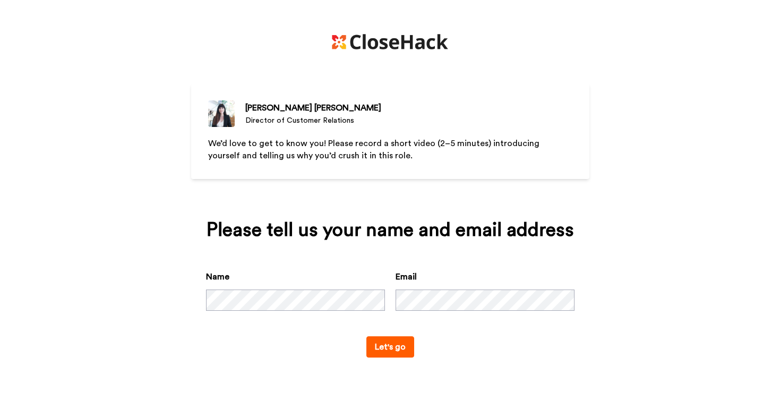
click at [389, 347] on button "Let's go" at bounding box center [390, 346] width 48 height 21
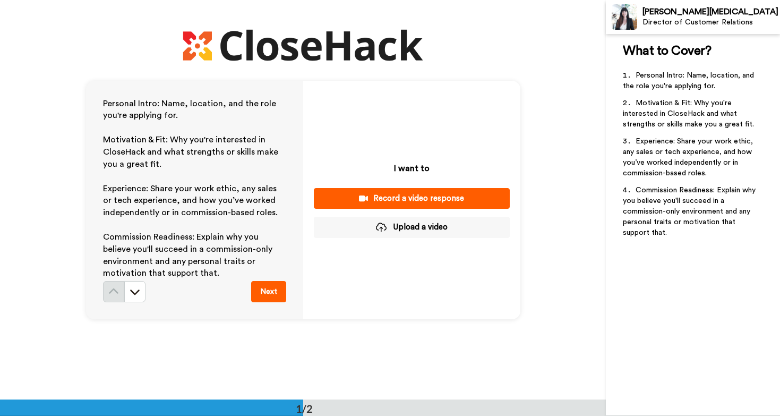
click at [376, 190] on button "Record a video response" at bounding box center [412, 198] width 196 height 21
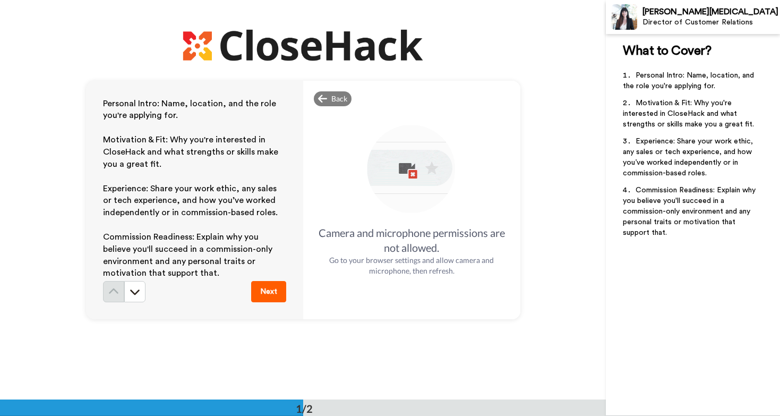
click at [411, 177] on img at bounding box center [411, 169] width 93 height 93
click at [280, 291] on button "Next" at bounding box center [268, 291] width 35 height 21
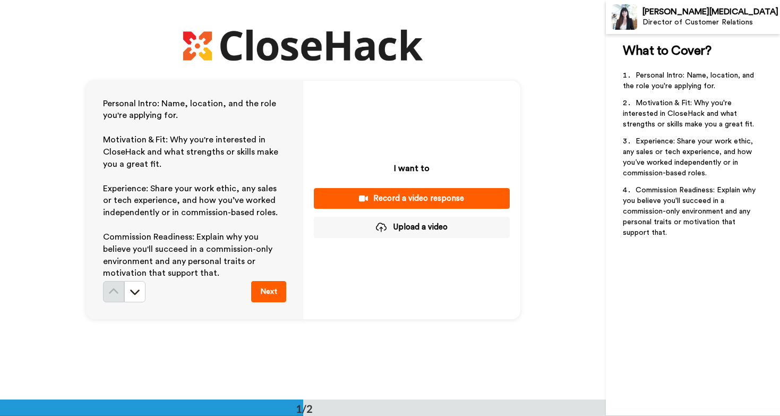
click at [421, 224] on button "Upload a video" at bounding box center [412, 227] width 196 height 21
click at [422, 195] on div "Record a video response" at bounding box center [411, 198] width 179 height 11
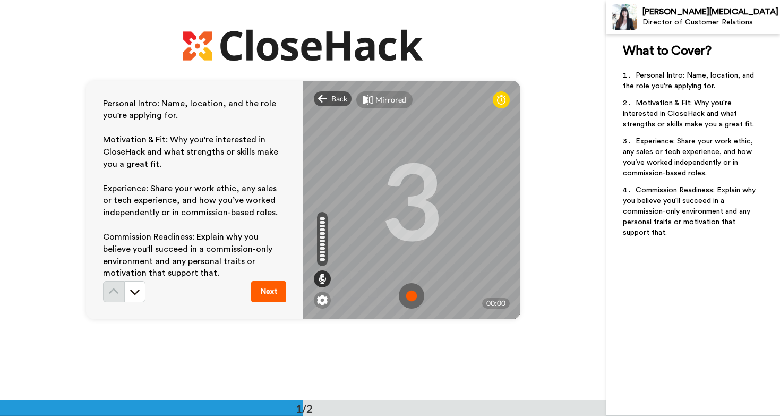
click at [397, 185] on div "3" at bounding box center [412, 200] width 62 height 80
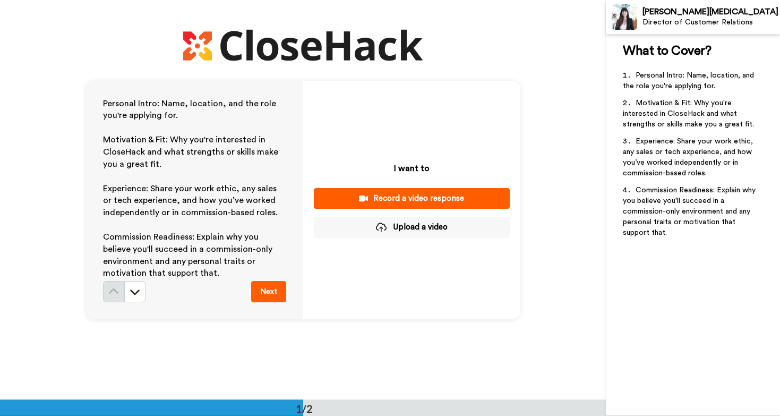
click at [442, 199] on div "Record a video response" at bounding box center [411, 198] width 179 height 11
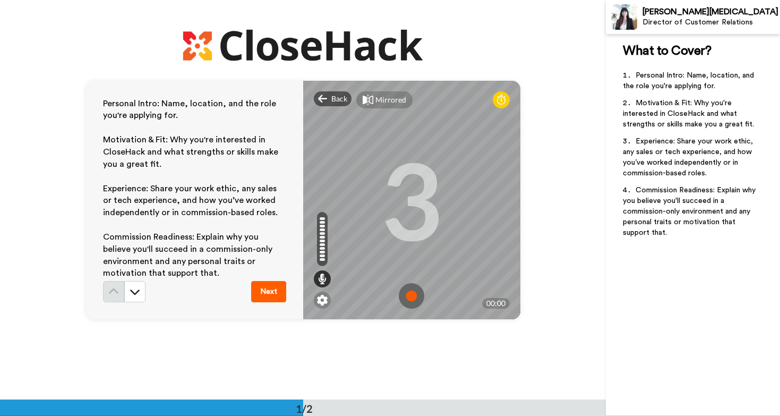
click at [413, 295] on img at bounding box center [411, 295] width 25 height 25
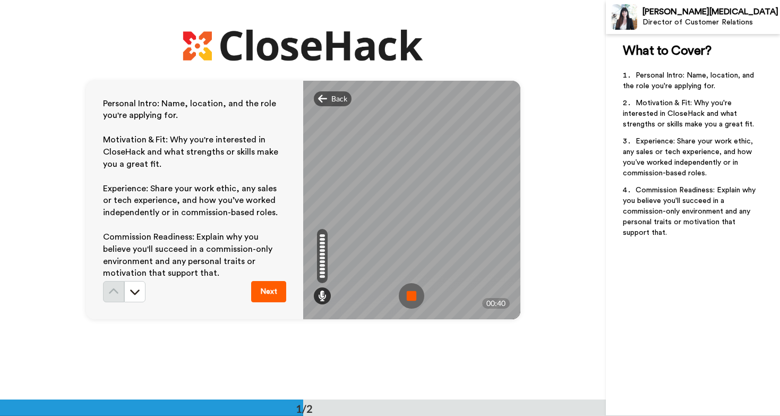
click at [413, 295] on img at bounding box center [411, 295] width 25 height 25
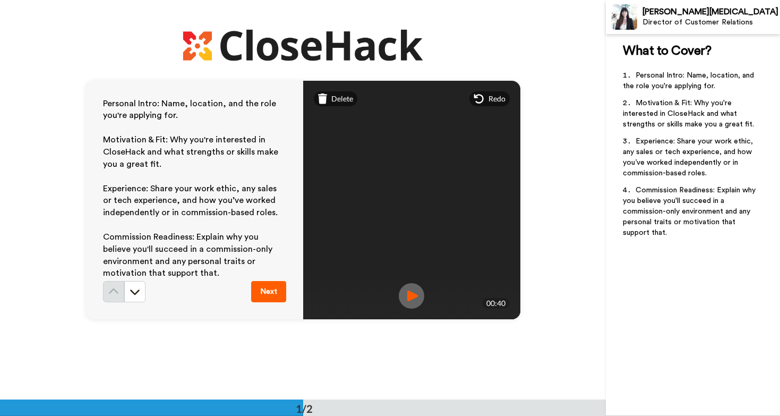
click at [416, 298] on img at bounding box center [411, 295] width 25 height 25
click at [329, 100] on div "Delete" at bounding box center [336, 98] width 44 height 15
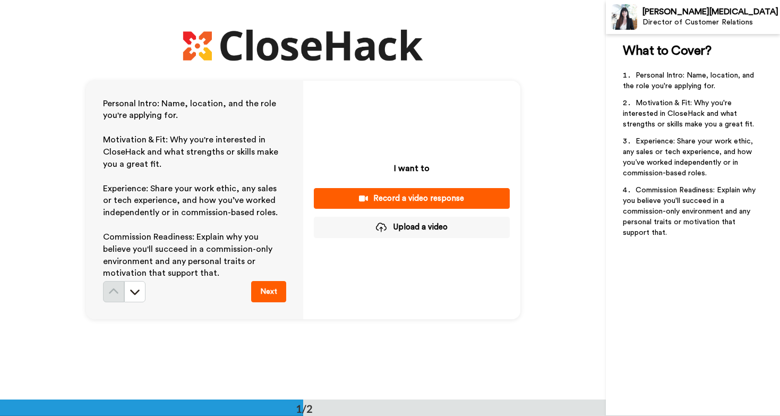
click at [401, 191] on button "Record a video response" at bounding box center [412, 198] width 196 height 21
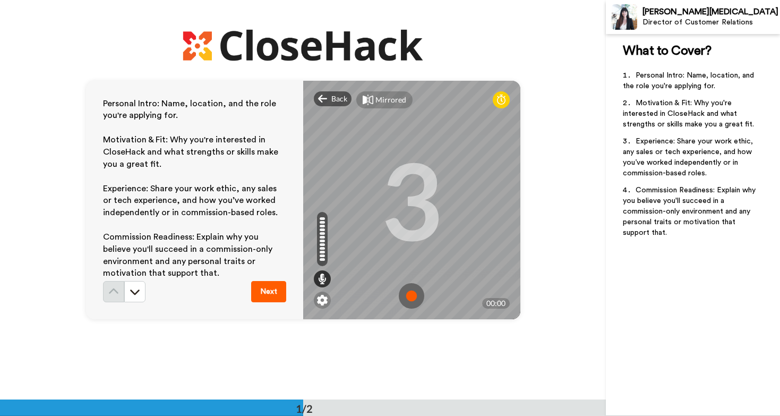
click at [395, 239] on div "3" at bounding box center [412, 200] width 62 height 80
click at [410, 299] on img at bounding box center [411, 295] width 25 height 25
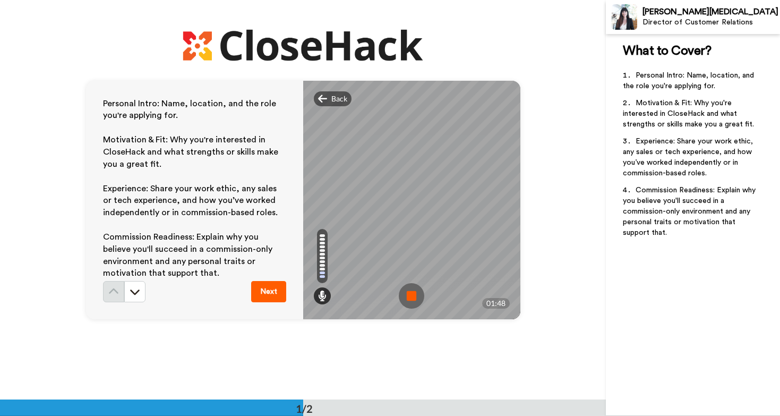
click at [410, 299] on img at bounding box center [411, 295] width 25 height 25
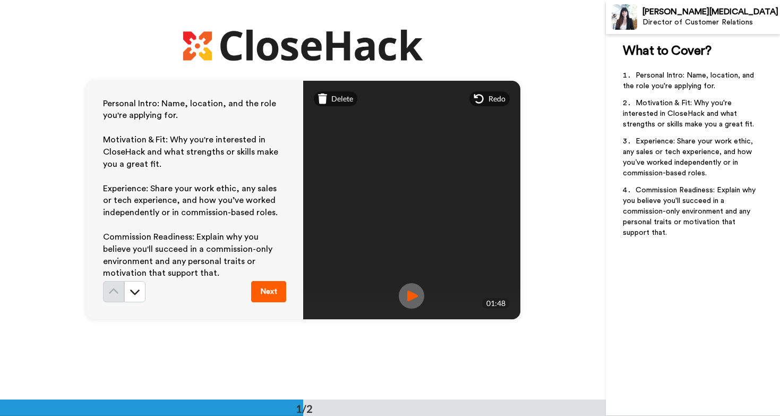
click at [410, 299] on img at bounding box center [411, 295] width 25 height 25
click at [460, 238] on video at bounding box center [411, 199] width 478 height 239
click at [401, 139] on video at bounding box center [411, 199] width 478 height 239
click at [278, 295] on button "Next" at bounding box center [268, 291] width 35 height 21
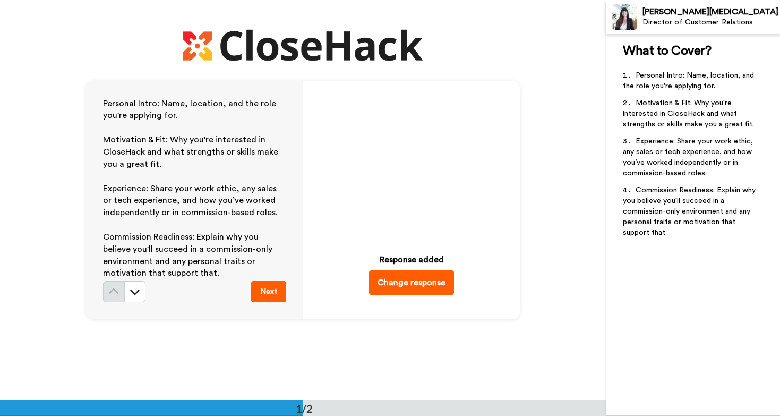
click at [401, 167] on icon at bounding box center [411, 163] width 28 height 28
click at [395, 286] on button "Change response" at bounding box center [411, 282] width 85 height 24
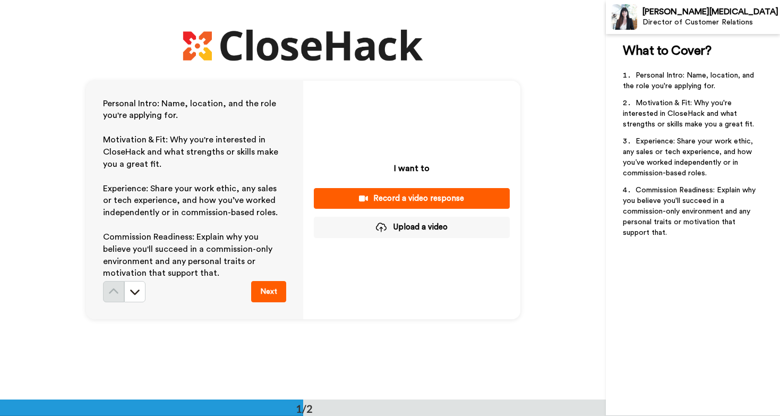
click at [397, 221] on button "Upload a video" at bounding box center [412, 227] width 196 height 21
click at [408, 228] on button "Upload a video" at bounding box center [412, 227] width 196 height 21
click at [434, 193] on div "Record a video response" at bounding box center [411, 198] width 179 height 11
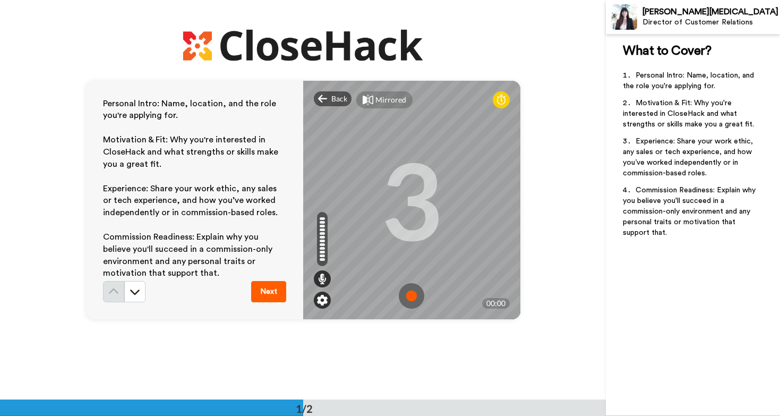
click at [321, 300] on img at bounding box center [322, 300] width 11 height 11
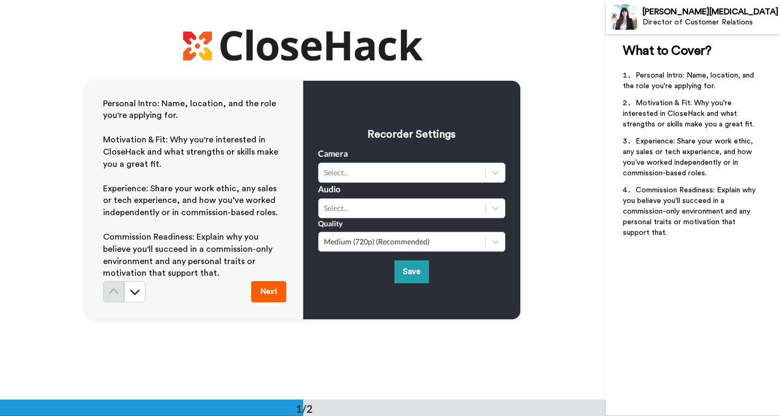
click at [384, 172] on div "Select..." at bounding box center [402, 172] width 156 height 11
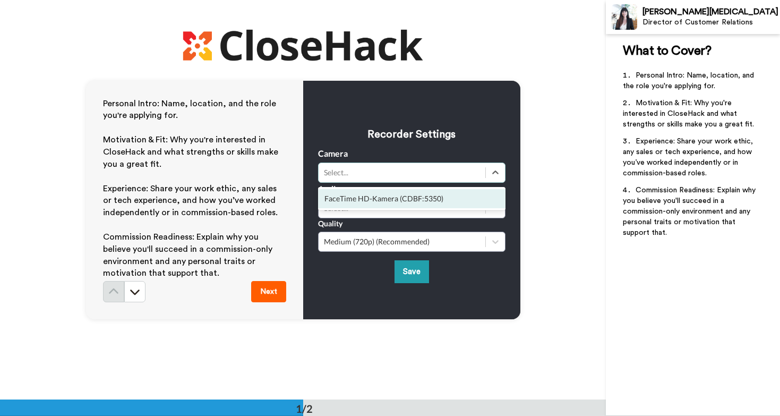
click at [377, 204] on div "FaceTime HD-Kamera (CDBF:5350)" at bounding box center [411, 198] width 187 height 19
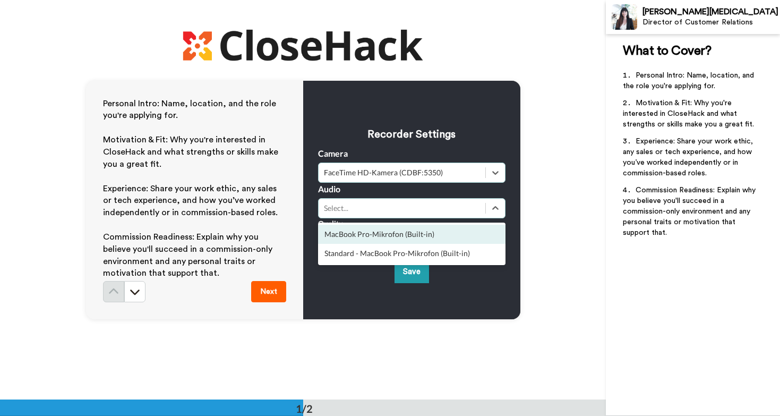
click at [379, 210] on div "Select..." at bounding box center [402, 208] width 156 height 11
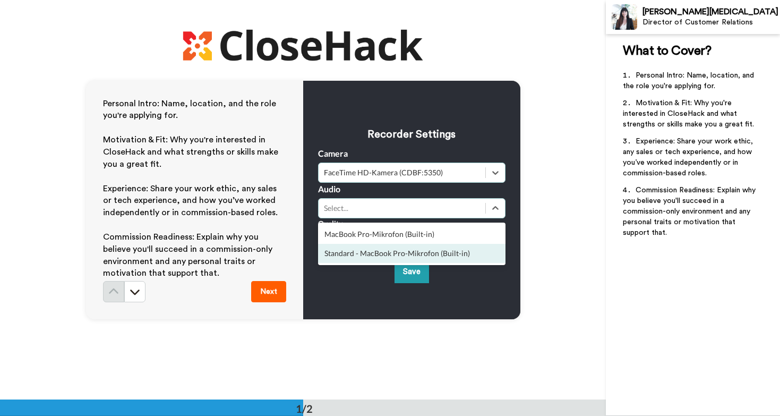
click at [375, 255] on div "Standard - MacBook Pro-Mikrofon (Built-in)" at bounding box center [411, 253] width 187 height 19
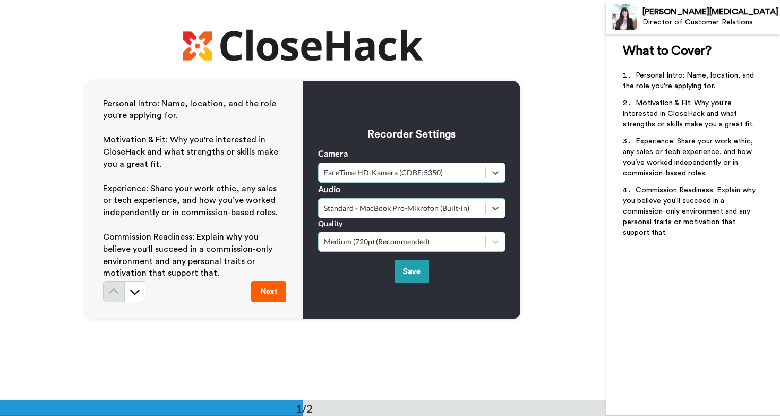
click at [403, 242] on div "Medium (720p) (Recommended)" at bounding box center [402, 241] width 156 height 11
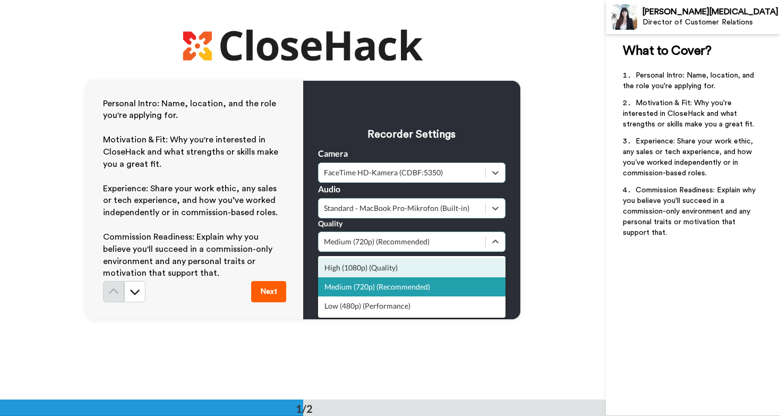
click at [397, 268] on div "High (1080p) (Quality)" at bounding box center [411, 267] width 187 height 19
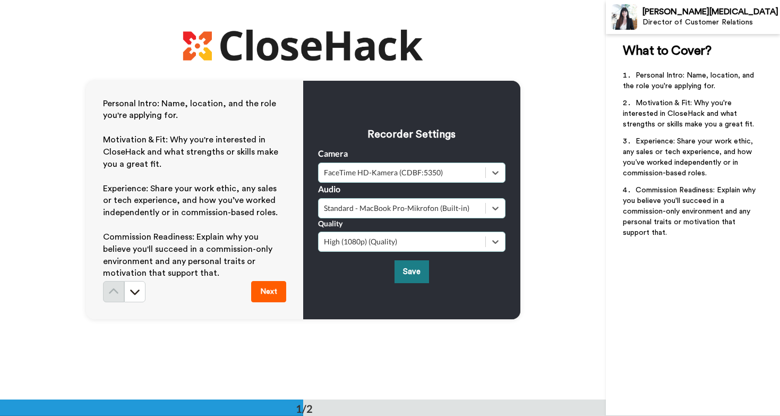
click at [406, 270] on button "Save" at bounding box center [411, 271] width 34 height 23
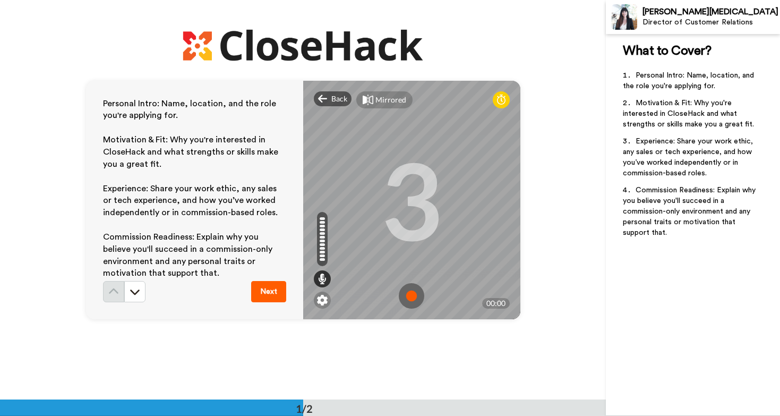
click at [418, 296] on img at bounding box center [411, 295] width 25 height 25
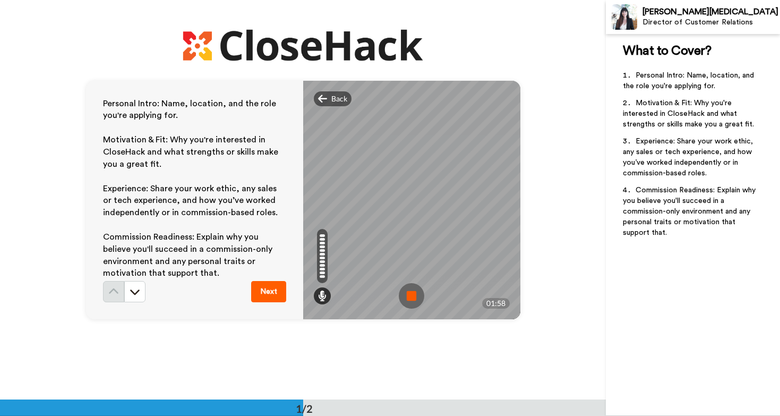
click at [418, 296] on img at bounding box center [411, 295] width 25 height 25
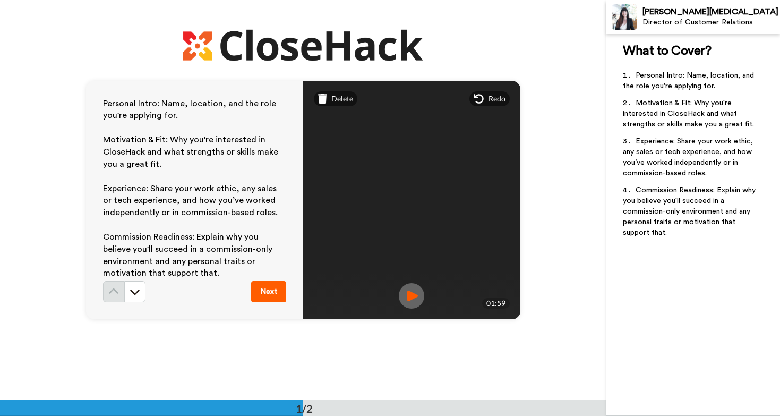
click at [450, 189] on video at bounding box center [411, 199] width 478 height 239
click at [413, 295] on img at bounding box center [411, 295] width 25 height 25
click at [263, 294] on button "Next" at bounding box center [268, 291] width 35 height 21
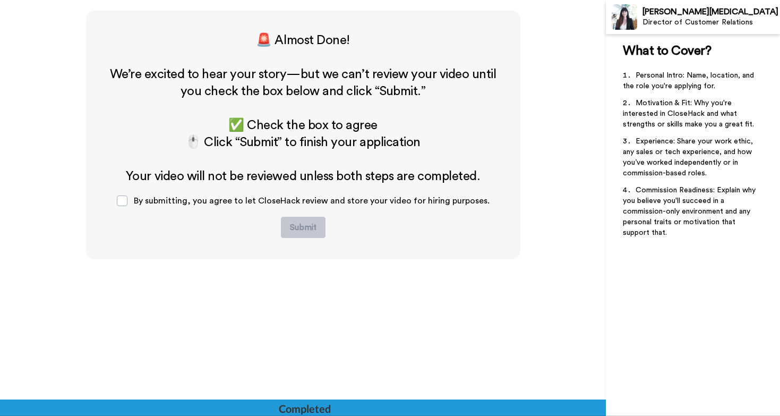
scroll to position [395, 0]
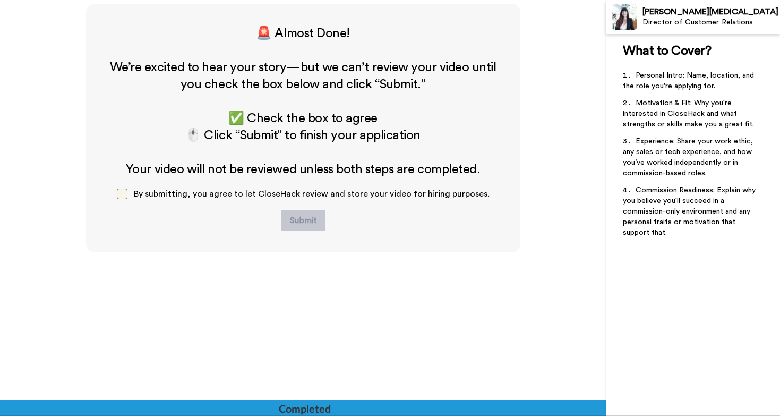
click at [127, 196] on span at bounding box center [122, 193] width 11 height 11
click at [304, 217] on button "Submit" at bounding box center [303, 220] width 45 height 21
